Goal: Task Accomplishment & Management: Complete application form

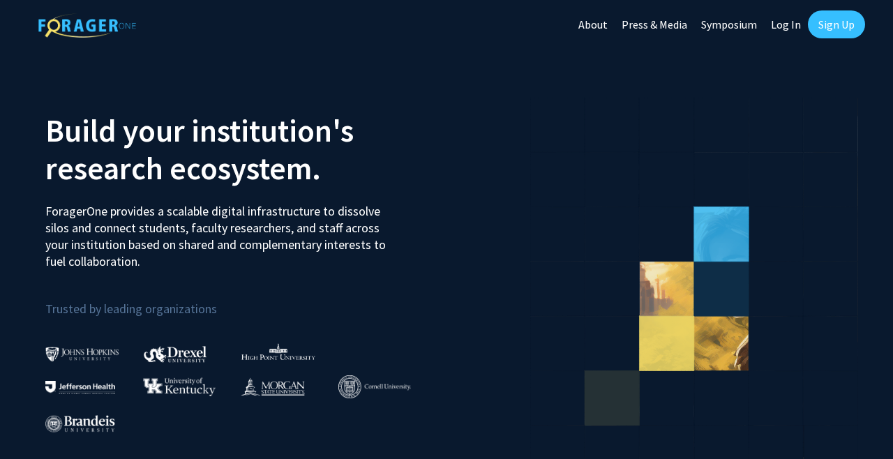
click at [842, 25] on link "Sign Up" at bounding box center [836, 24] width 57 height 28
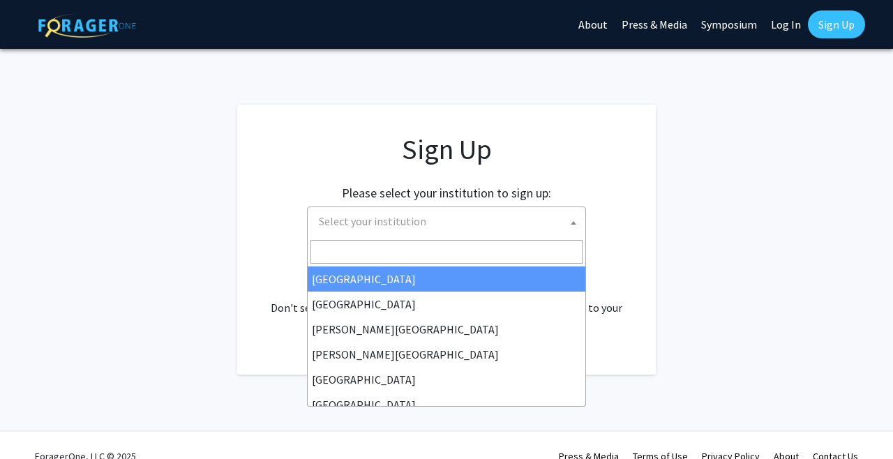
click at [437, 227] on span "Select your institution" at bounding box center [449, 221] width 272 height 29
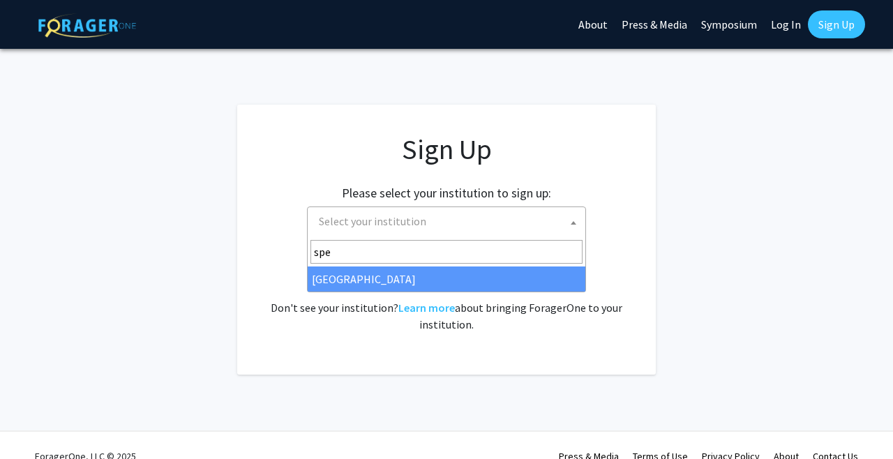
type input "spe"
select select "4"
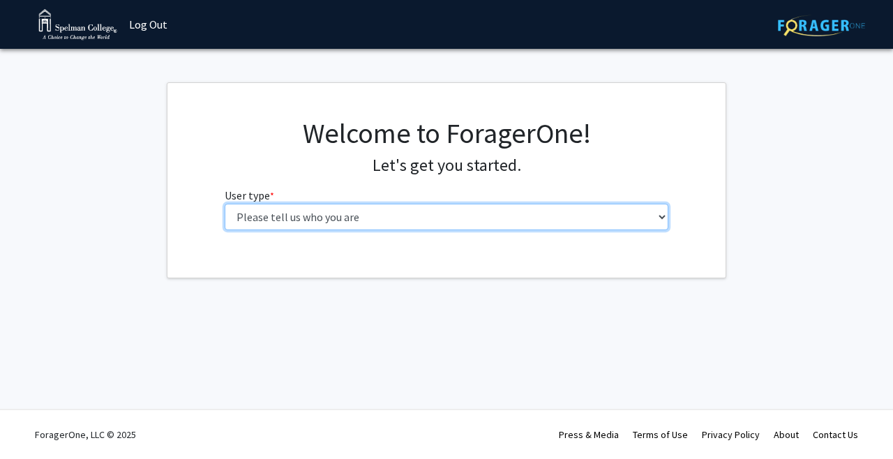
select select "1: undergrad"
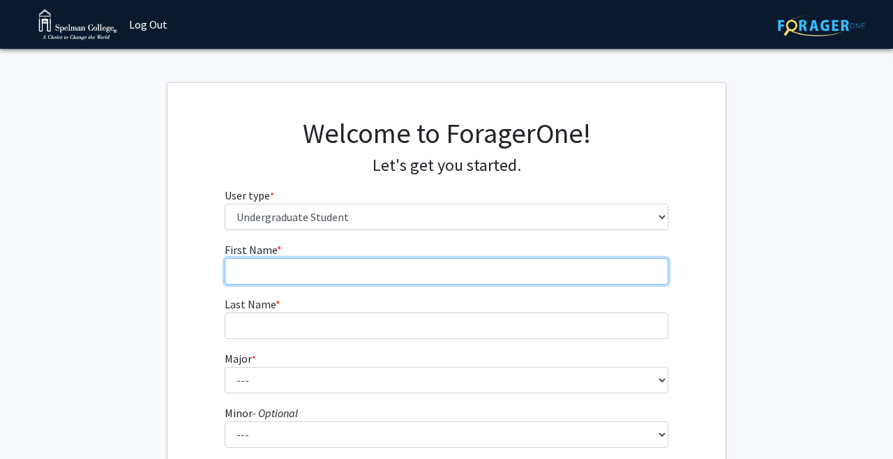
click at [391, 275] on input "First Name * required" at bounding box center [447, 271] width 445 height 27
type input "Daysia"
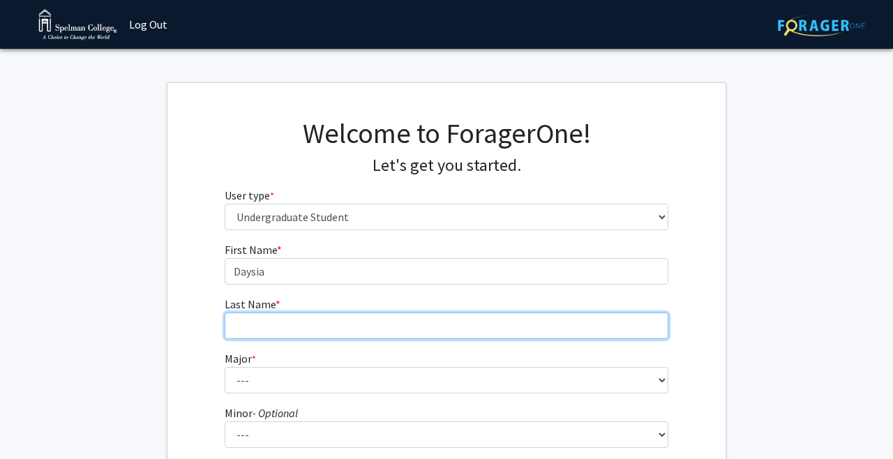
click at [380, 322] on input "Last Name * required" at bounding box center [447, 326] width 445 height 27
type input "w"
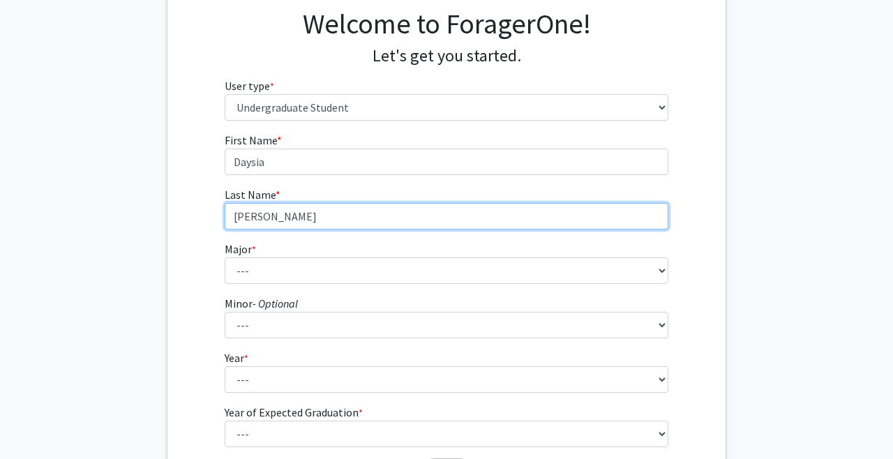
scroll to position [127, 0]
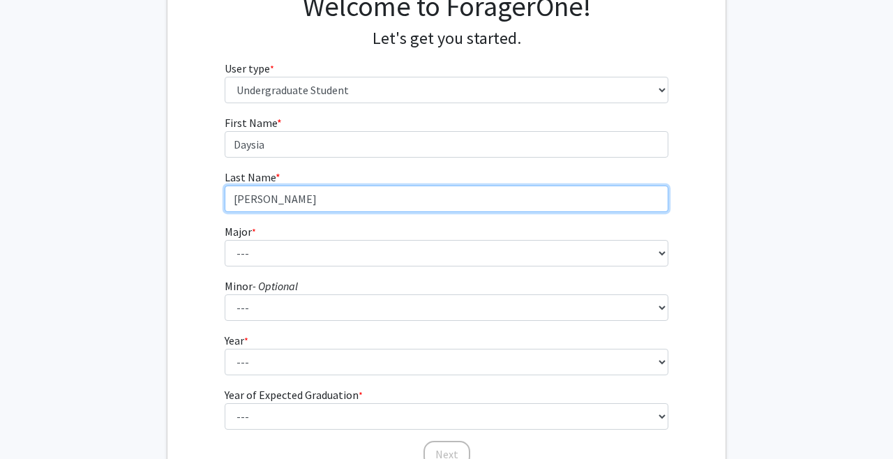
type input "[PERSON_NAME]"
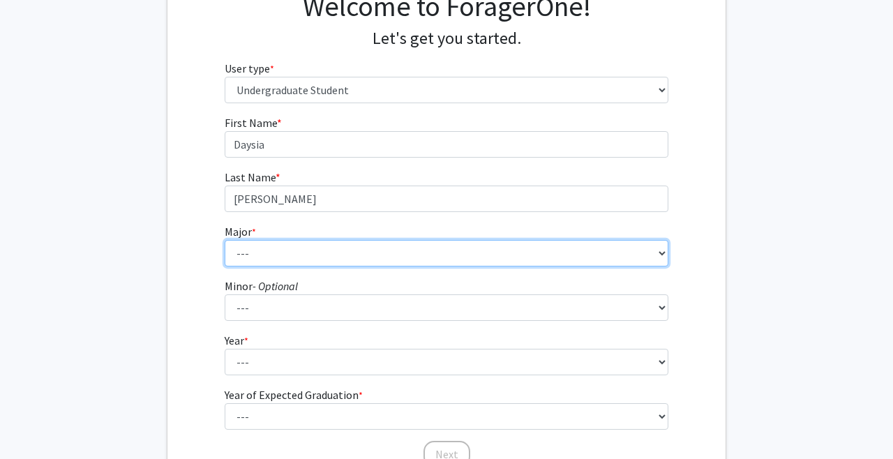
select select "28: 274"
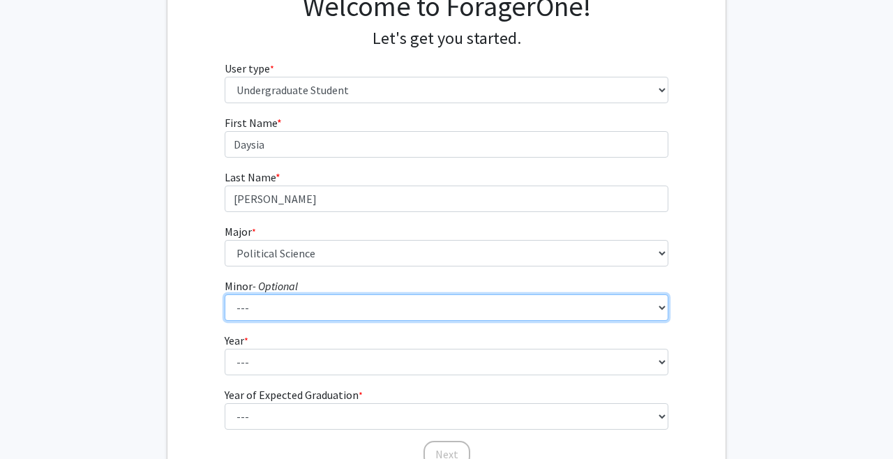
select select "26: 149"
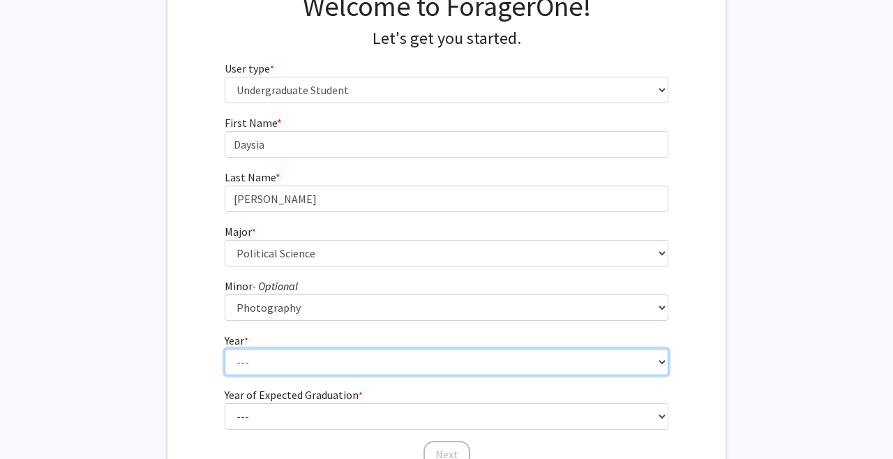
select select "2: sophomore"
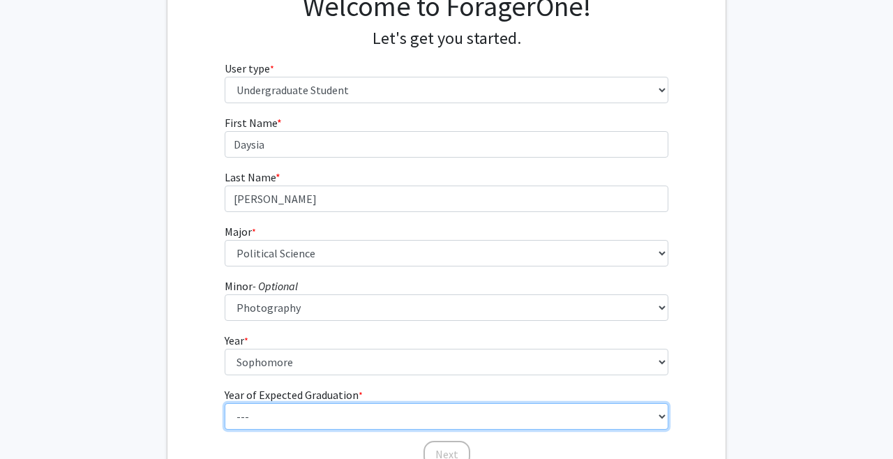
select select "4: 2028"
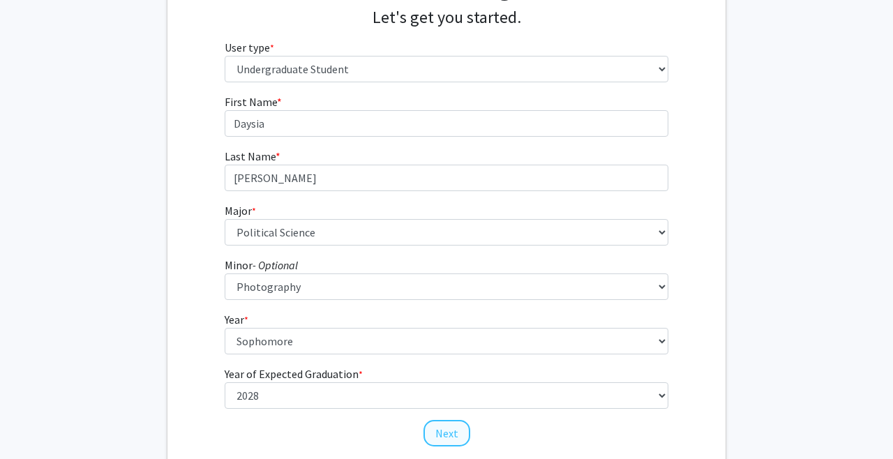
click at [440, 433] on button "Next" at bounding box center [447, 433] width 47 height 27
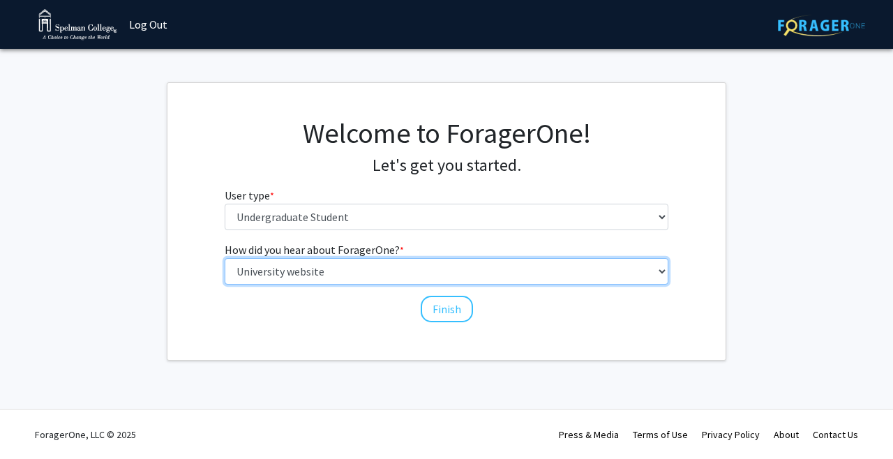
select select "2: faculty_recommendation"
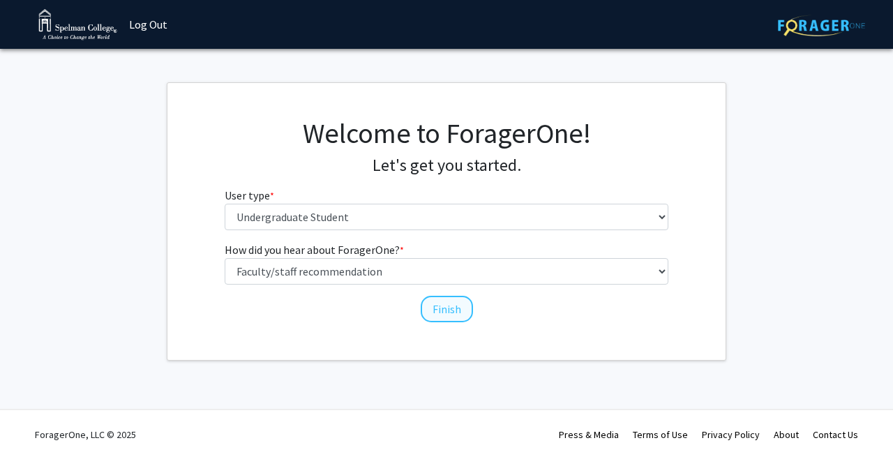
click at [433, 311] on button "Finish" at bounding box center [447, 309] width 52 height 27
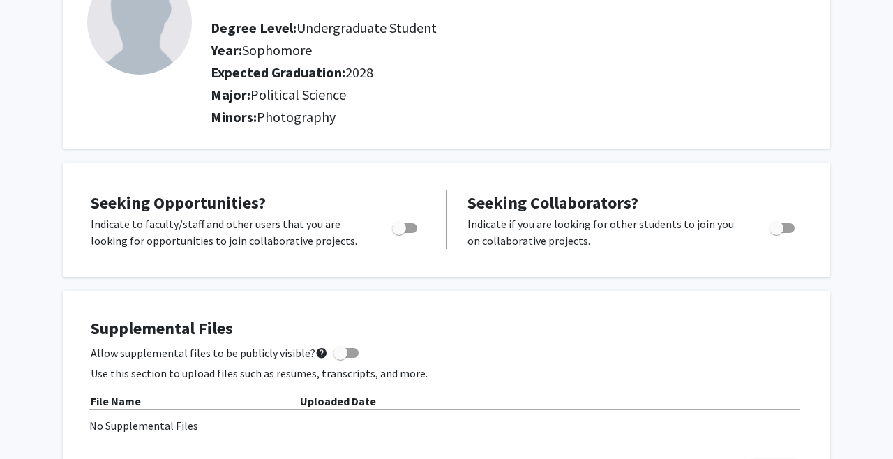
scroll to position [72, 0]
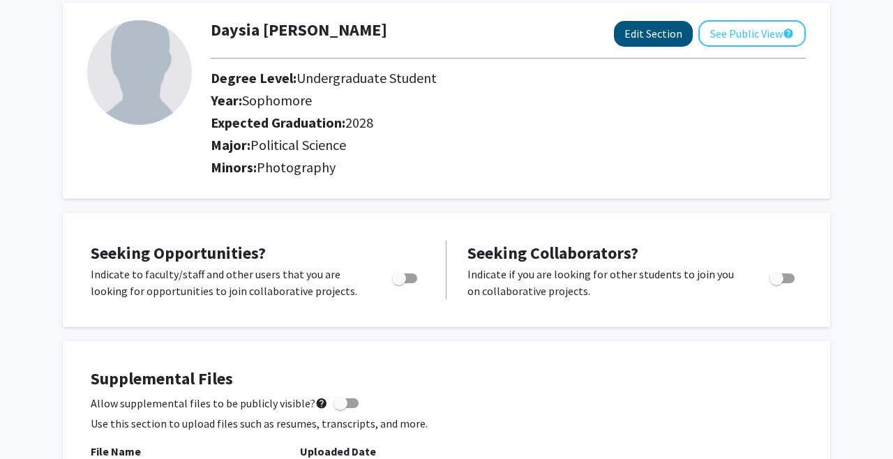
click at [674, 40] on button "Edit Section" at bounding box center [653, 34] width 79 height 26
select select "sophomore"
select select "2028"
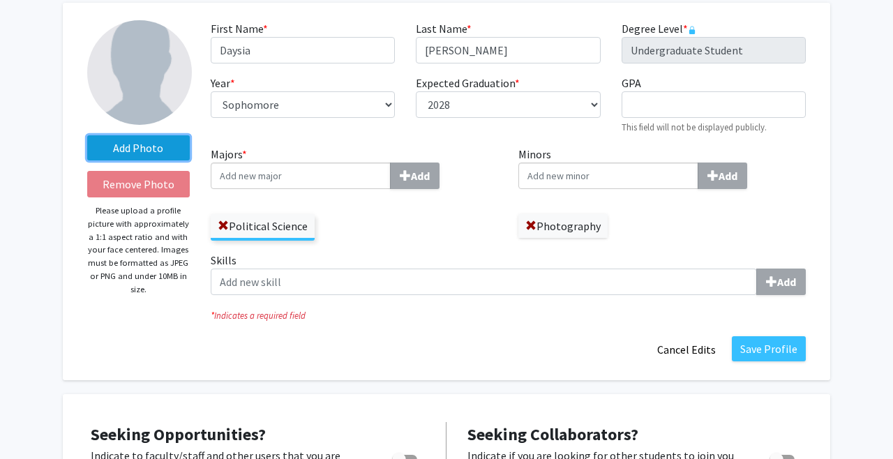
click at [160, 143] on label "Add Photo" at bounding box center [138, 147] width 103 height 25
click at [0, 0] on input "Add Photo" at bounding box center [0, 0] width 0 height 0
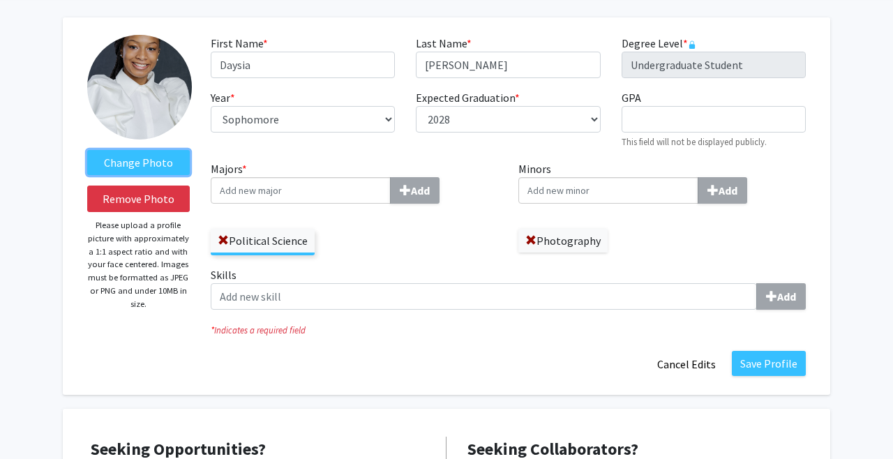
scroll to position [36, 0]
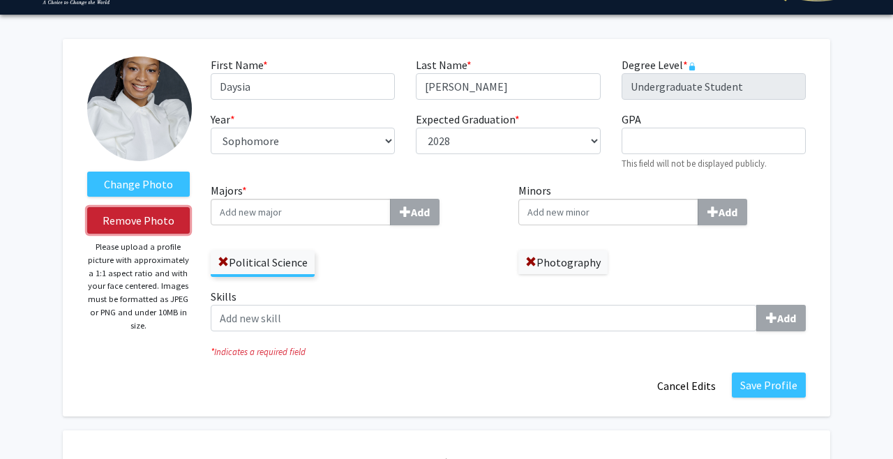
click at [167, 219] on button "Remove Photo" at bounding box center [138, 220] width 103 height 27
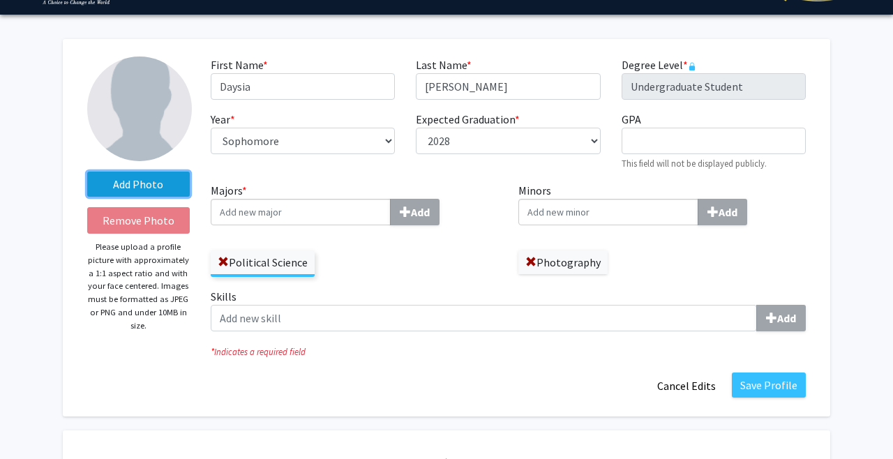
click at [165, 191] on label "Add Photo" at bounding box center [138, 184] width 103 height 25
click at [0, 0] on input "Add Photo" at bounding box center [0, 0] width 0 height 0
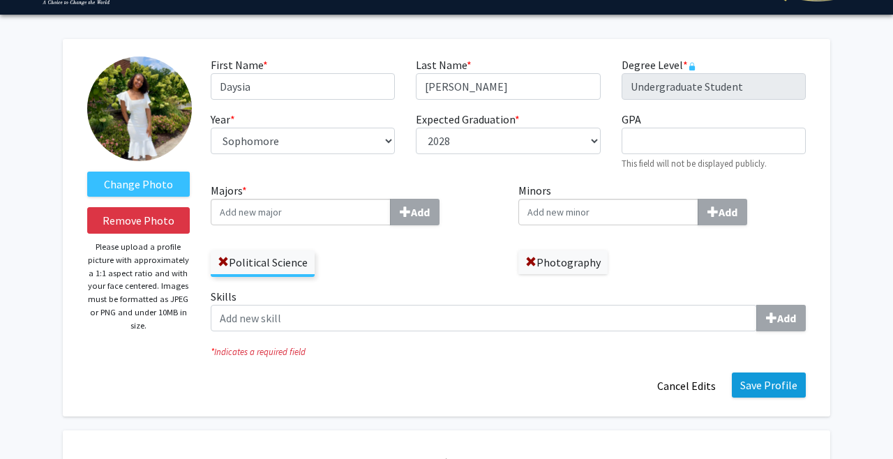
click at [773, 389] on button "Save Profile" at bounding box center [769, 385] width 74 height 25
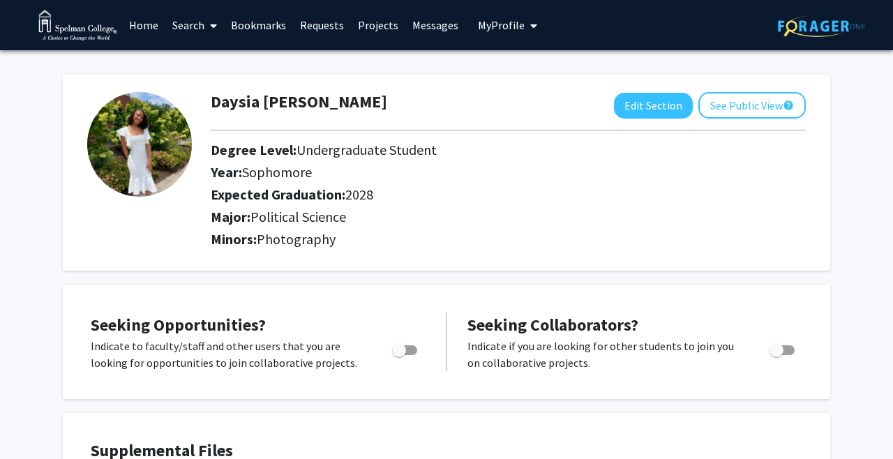
scroll to position [0, 0]
click at [254, 24] on link "Bookmarks" at bounding box center [258, 25] width 69 height 49
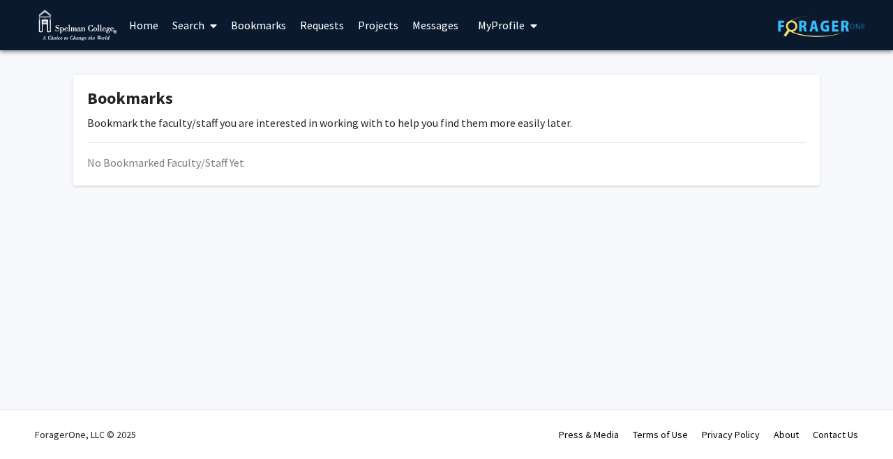
click at [311, 29] on link "Requests" at bounding box center [322, 25] width 58 height 49
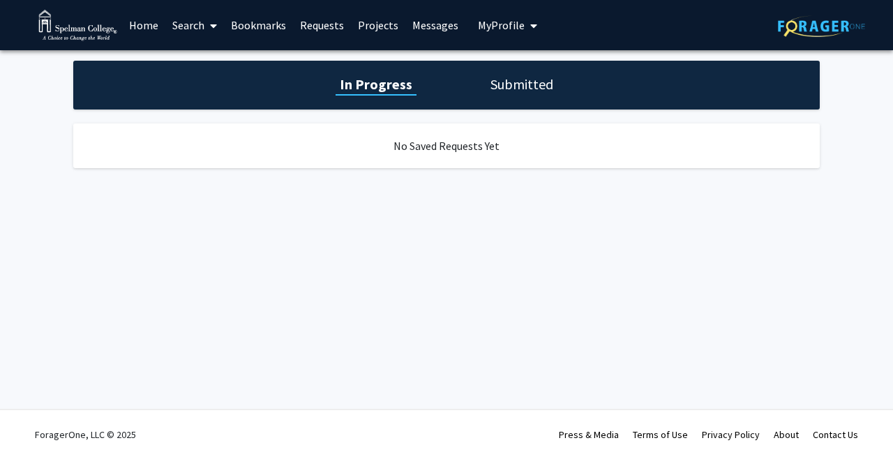
click at [152, 25] on link "Home" at bounding box center [143, 25] width 43 height 49
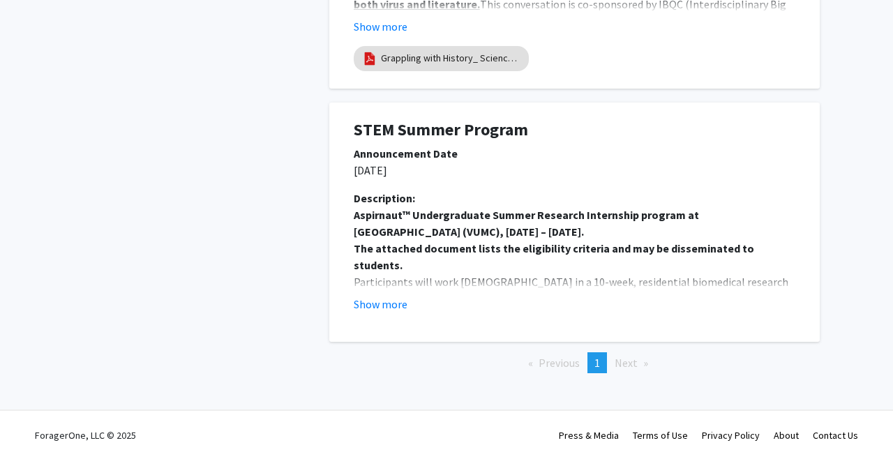
scroll to position [1300, 0]
